Goal: Task Accomplishment & Management: Use online tool/utility

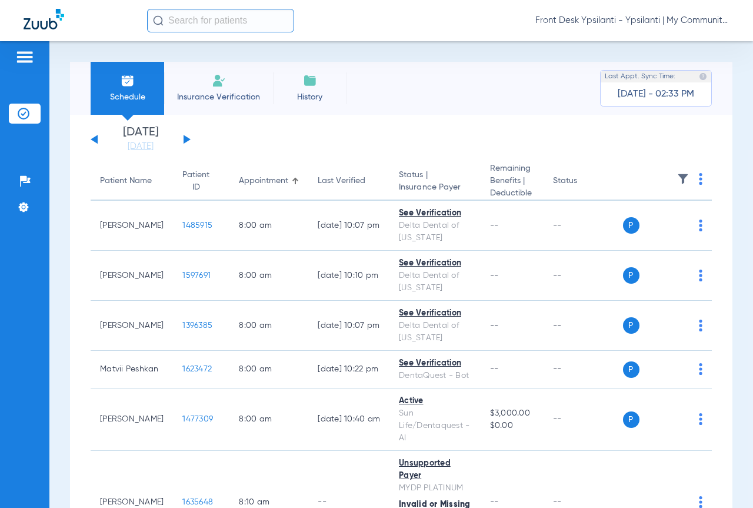
click at [197, 19] on input "text" at bounding box center [220, 21] width 147 height 24
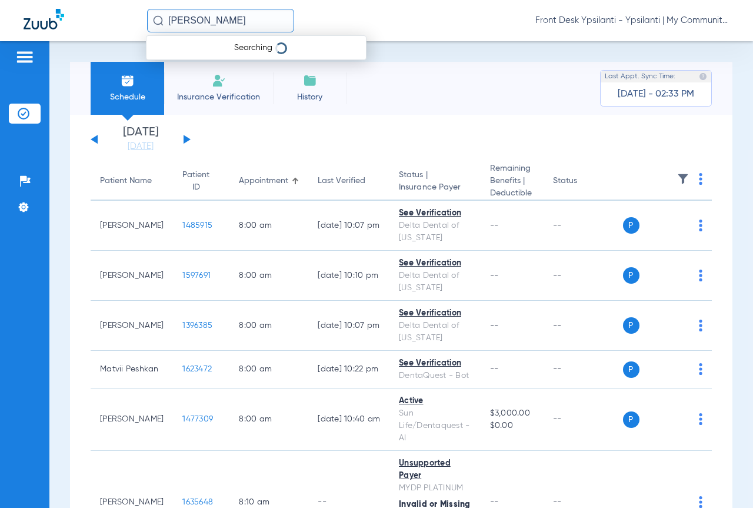
type input "[PERSON_NAME]"
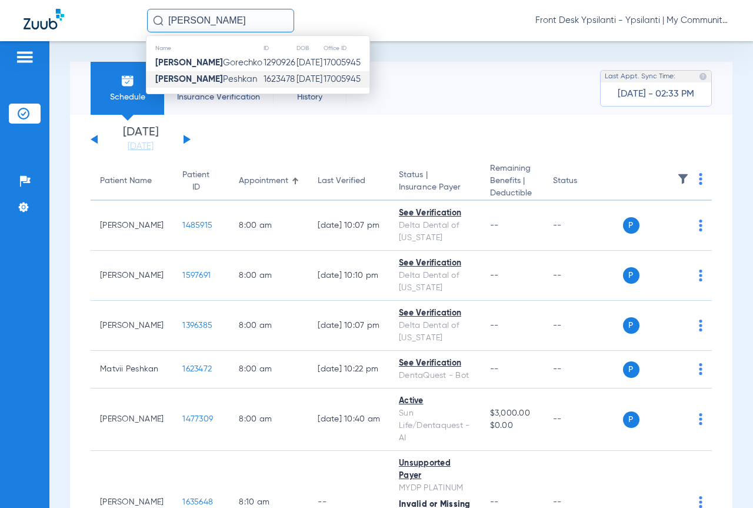
click at [222, 81] on span "[PERSON_NAME]" at bounding box center [206, 79] width 102 height 9
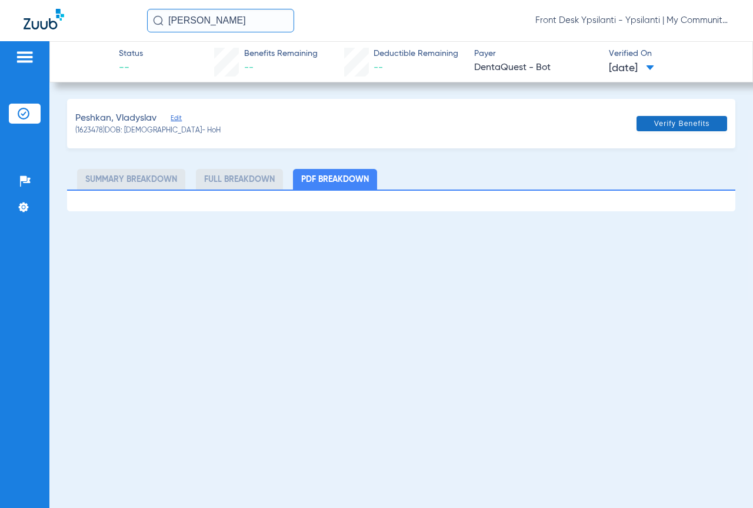
click at [670, 126] on span "Verify Benefits" at bounding box center [682, 123] width 56 height 9
click at [215, 20] on input "[PERSON_NAME]" at bounding box center [220, 21] width 147 height 24
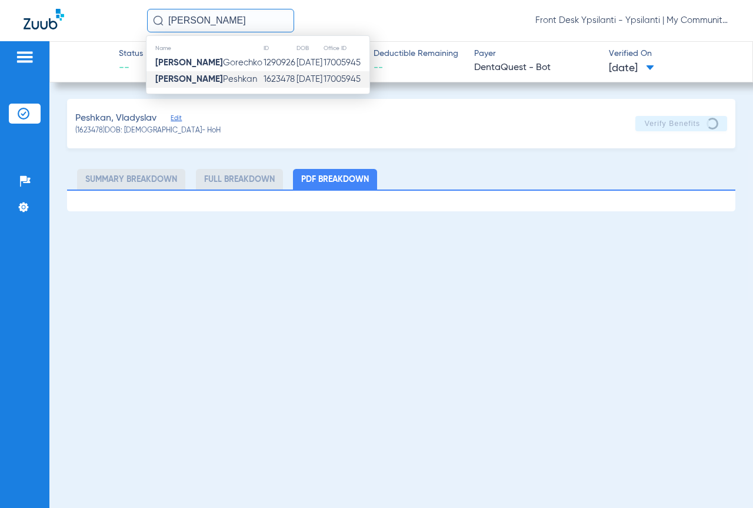
click at [223, 78] on span "[PERSON_NAME]" at bounding box center [206, 79] width 102 height 9
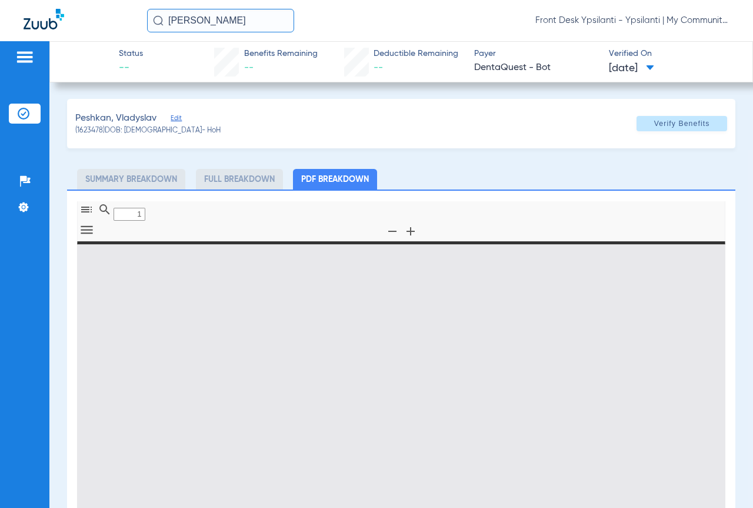
type input "0"
select select "page-width"
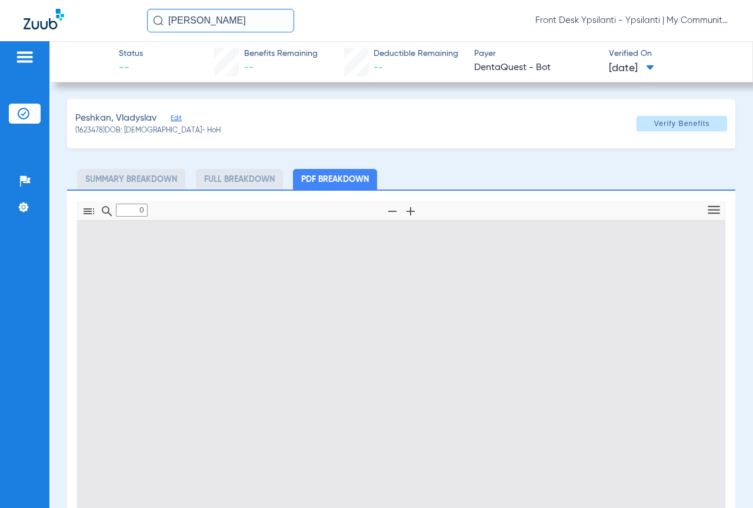
type input "1"
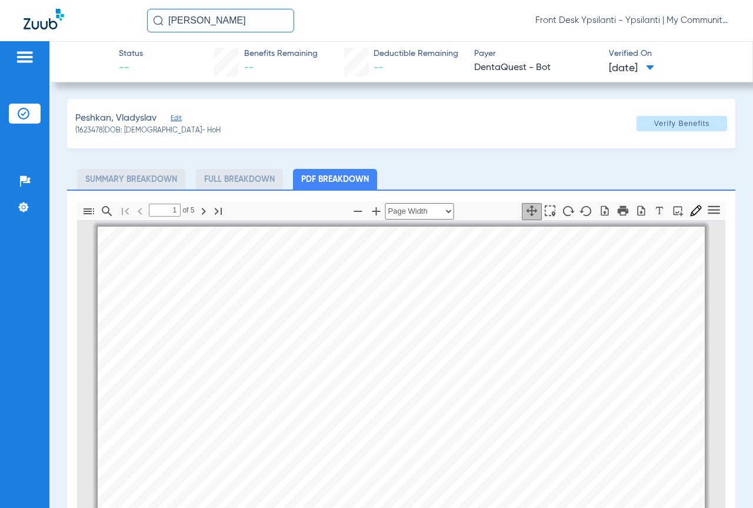
scroll to position [6, 0]
